Goal: Task Accomplishment & Management: Manage account settings

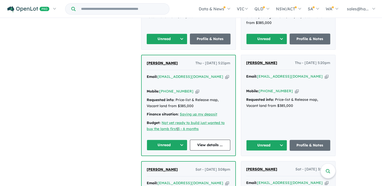
scroll to position [279, 0]
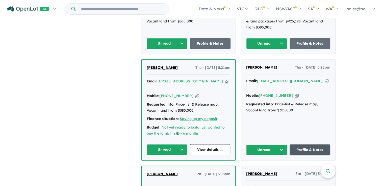
click at [310, 145] on link "Profile & Notes" at bounding box center [309, 150] width 41 height 11
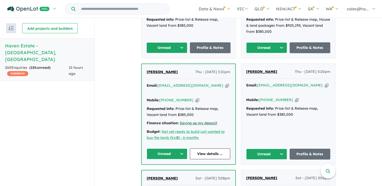
scroll to position [252, 0]
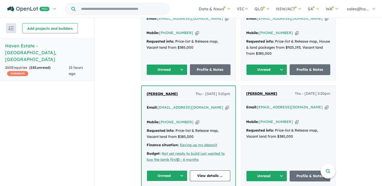
click at [280, 171] on button "Unread" at bounding box center [266, 176] width 41 height 11
drag, startPoint x: 174, startPoint y: 85, endPoint x: 146, endPoint y: 84, distance: 28.0
click at [147, 91] on div "Rugiatu Sesay Thu - 09/10/2025, 5:21pm" at bounding box center [188, 96] width 83 height 10
drag, startPoint x: 146, startPoint y: 84, endPoint x: 160, endPoint y: 84, distance: 13.4
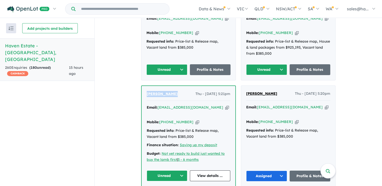
copy span "[PERSON_NAME]"
click at [195, 120] on icon "button" at bounding box center [197, 122] width 4 height 5
copy span "[PERSON_NAME]"
click at [225, 105] on icon "button" at bounding box center [227, 107] width 4 height 5
copy span "[PERSON_NAME]"
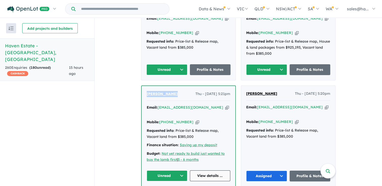
click at [205, 171] on link "View details ..." at bounding box center [210, 176] width 41 height 11
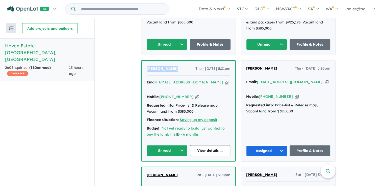
scroll to position [303, 0]
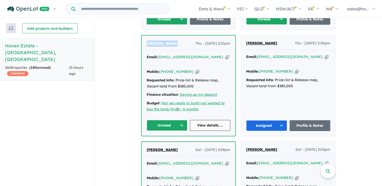
click at [213, 120] on link "View details ..." at bounding box center [210, 125] width 41 height 11
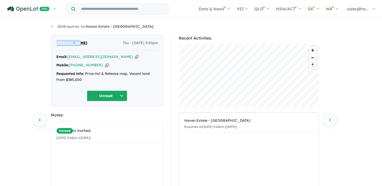
drag, startPoint x: 81, startPoint y: 41, endPoint x: 53, endPoint y: 45, distance: 28.2
click at [53, 45] on div "[PERSON_NAME] Thu - [DATE] 5:20pm Email: [EMAIL_ADDRESS][DOMAIN_NAME] Copied! M…" at bounding box center [107, 71] width 112 height 72
drag, startPoint x: 53, startPoint y: 45, endPoint x: 67, endPoint y: 43, distance: 14.2
copy span "Liam Emery"
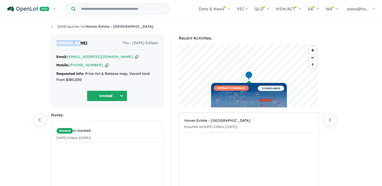
click at [105, 65] on icon "button" at bounding box center [107, 65] width 4 height 5
copy span "[PERSON_NAME]"
click at [135, 55] on icon "button" at bounding box center [137, 56] width 4 height 5
copy span "[PERSON_NAME]"
click at [119, 98] on button "Unread" at bounding box center [107, 96] width 40 height 11
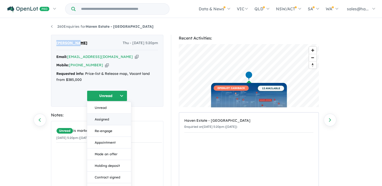
click at [106, 119] on button "Assigned" at bounding box center [109, 120] width 44 height 12
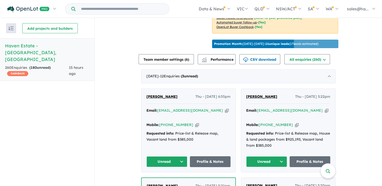
scroll to position [277, 0]
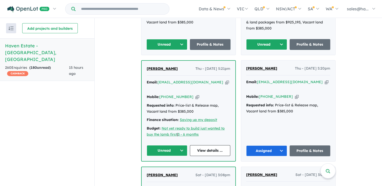
click at [180, 145] on button "Unread" at bounding box center [167, 150] width 41 height 11
click at [161, 168] on button "Assigned" at bounding box center [169, 174] width 44 height 12
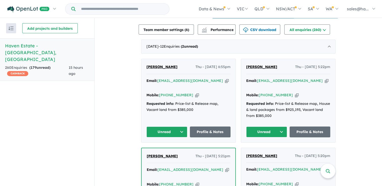
scroll to position [151, 0]
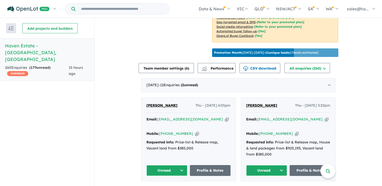
drag, startPoint x: 282, startPoint y: 102, endPoint x: 244, endPoint y: 100, distance: 38.6
click at [244, 100] on div "Mohammad Haroon Thu - 09/10/2025, 5:22pm Email: web.mhr.ge.1623@hotmail.com Cop…" at bounding box center [288, 139] width 94 height 83
drag, startPoint x: 244, startPoint y: 100, endPoint x: 255, endPoint y: 103, distance: 11.9
copy span "Mohammad Haroon"
click at [295, 131] on icon "button" at bounding box center [297, 133] width 4 height 5
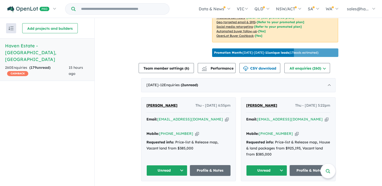
copy span "Mohammad Haroon"
click at [195, 131] on icon "button" at bounding box center [197, 133] width 4 height 5
copy span "Mohammad Haroon"
click at [324, 117] on icon "button" at bounding box center [326, 119] width 4 height 5
copy span "Mohammad Haroon"
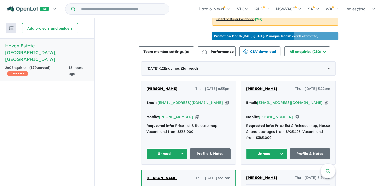
scroll to position [177, 0]
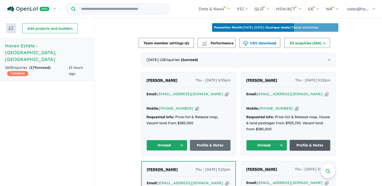
click at [312, 140] on link "Profile & Notes" at bounding box center [309, 145] width 41 height 11
click at [279, 140] on button "Unread" at bounding box center [266, 145] width 41 height 11
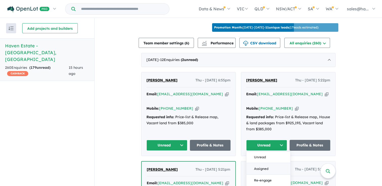
click at [262, 163] on button "Assigned" at bounding box center [268, 169] width 44 height 12
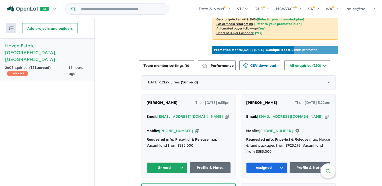
scroll to position [151, 0]
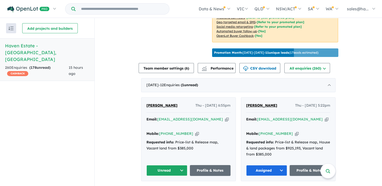
drag, startPoint x: 182, startPoint y: 103, endPoint x: 143, endPoint y: 102, distance: 38.9
click at [143, 102] on div "Chalana Jayakuru Thu - 09/10/2025, 6:55pm Email: jayakuruc@hotmail.co.uk Copied…" at bounding box center [188, 139] width 94 height 83
drag, startPoint x: 143, startPoint y: 102, endPoint x: 160, endPoint y: 104, distance: 17.5
copy span "Chalana Jayakuru"
